Goal: Information Seeking & Learning: Compare options

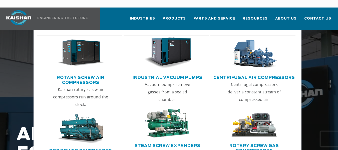
click at [91, 73] on link "Rotary Screw Air Compressors" at bounding box center [80, 79] width 83 height 13
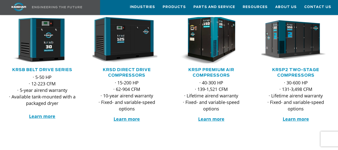
scroll to position [75, 0]
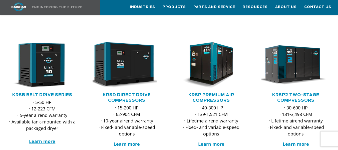
click at [84, 58] on div at bounding box center [42, 96] width 85 height 149
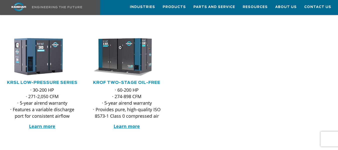
scroll to position [225, 0]
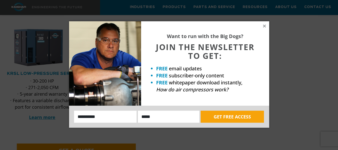
click at [306, 76] on div "Want to run with the Big Dogs? JOIN THE NEWSLETTER TO GET: FREE email updates F…" at bounding box center [169, 75] width 338 height 150
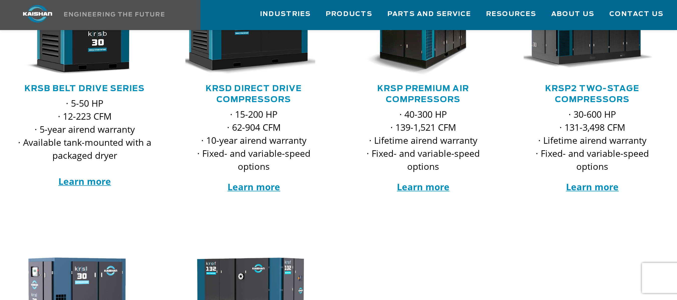
scroll to position [125, 0]
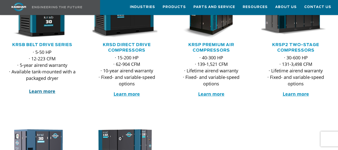
click at [42, 88] on strong "Learn more" at bounding box center [42, 91] width 26 height 6
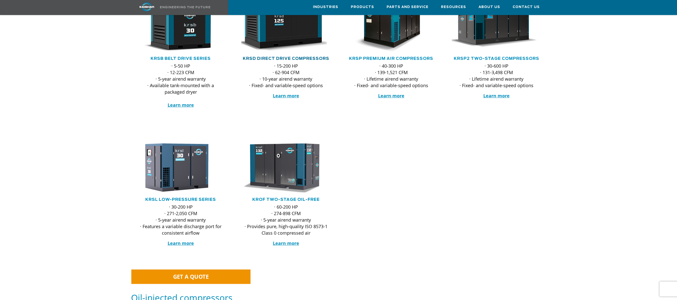
click at [287, 57] on link "KRSD Direct Drive Compressors" at bounding box center [286, 59] width 86 height 4
click at [338, 57] on link "KRSP Premium Air Compressors" at bounding box center [391, 59] width 84 height 4
click at [338, 57] on link "KRSP2 Two-Stage Compressors" at bounding box center [495, 59] width 85 height 4
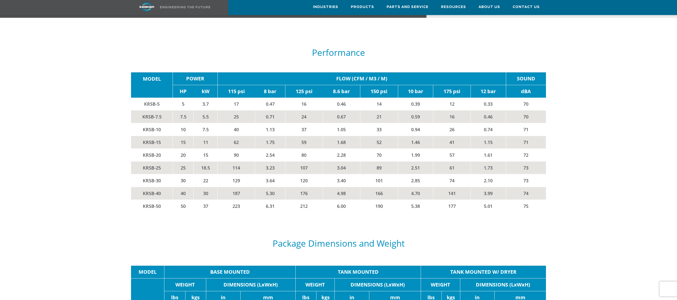
scroll to position [876, 0]
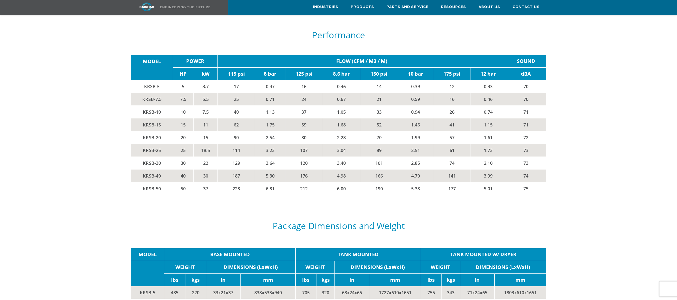
click at [100, 97] on div at bounding box center [338, 110] width 622 height 190
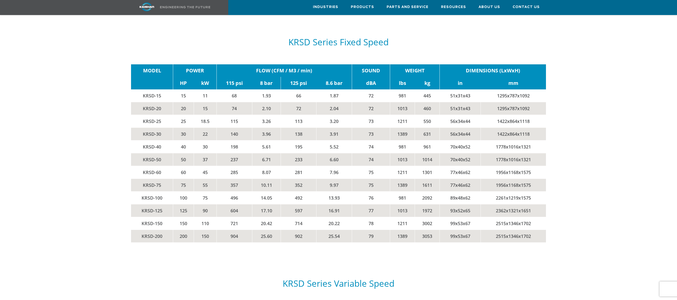
scroll to position [851, 0]
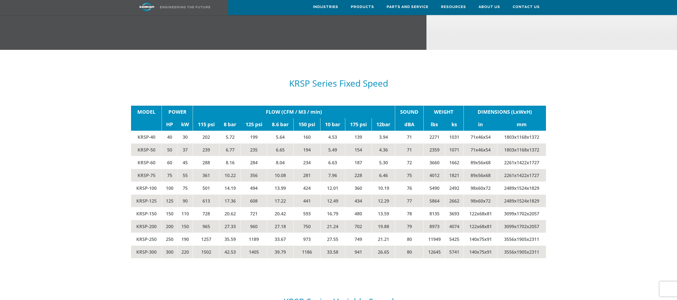
scroll to position [851, 0]
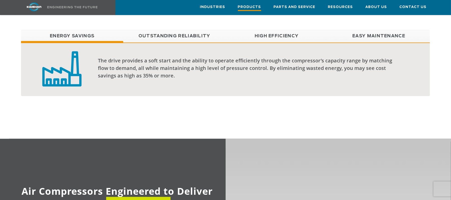
scroll to position [384, 0]
